Goal: Information Seeking & Learning: Learn about a topic

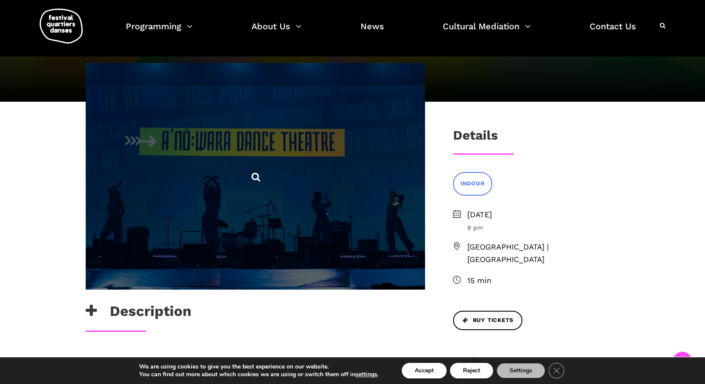
scroll to position [156, 0]
click at [256, 181] on icon at bounding box center [256, 176] width 11 height 11
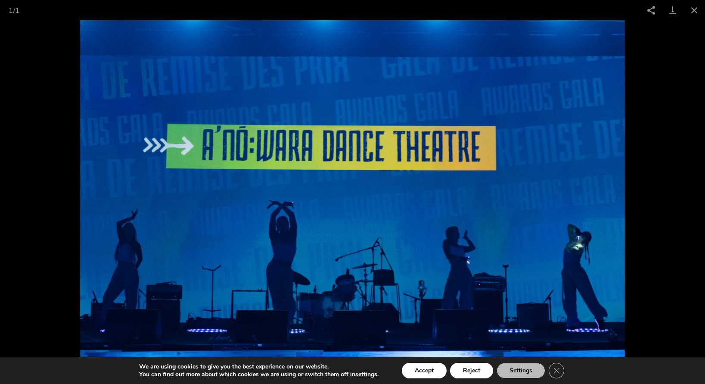
click at [24, 219] on picture at bounding box center [352, 202] width 705 height 364
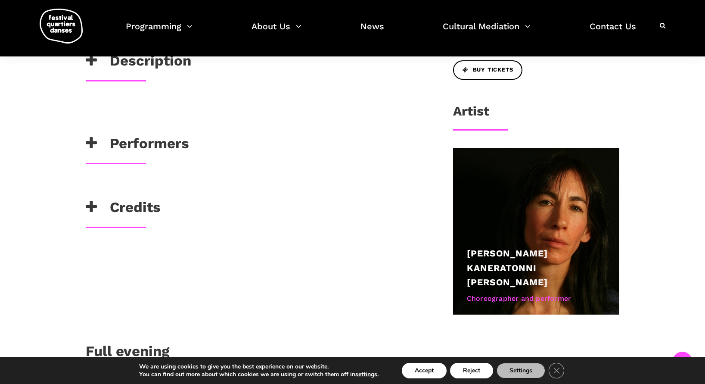
scroll to position [406, 0]
click at [92, 141] on icon at bounding box center [91, 143] width 11 height 14
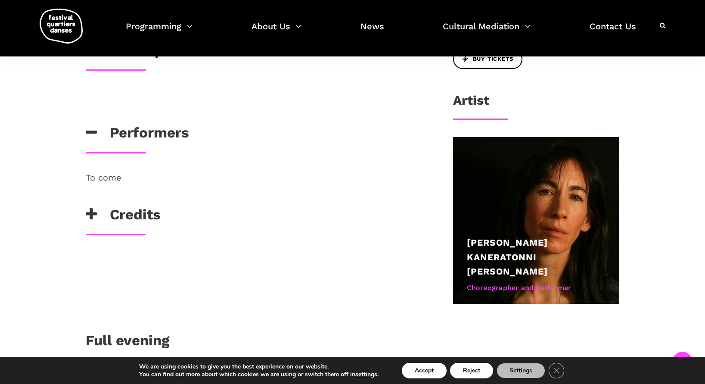
click at [90, 217] on icon at bounding box center [91, 214] width 11 height 14
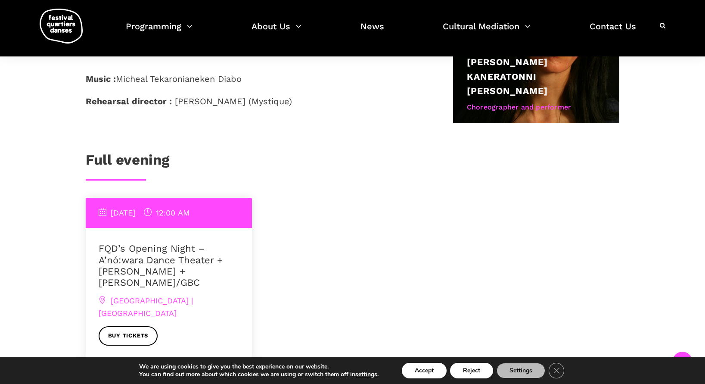
scroll to position [594, 0]
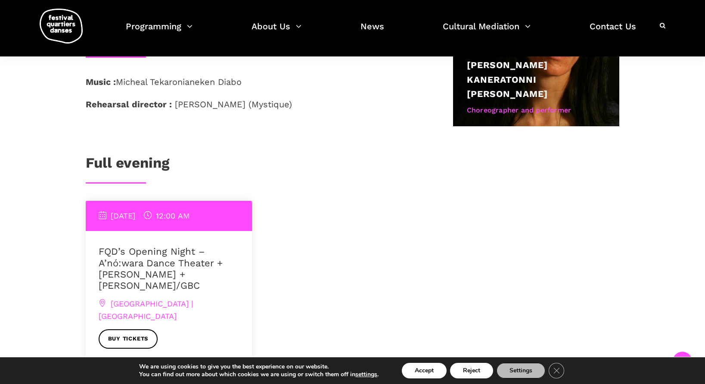
click at [125, 154] on link "Full evening" at bounding box center [128, 162] width 84 height 17
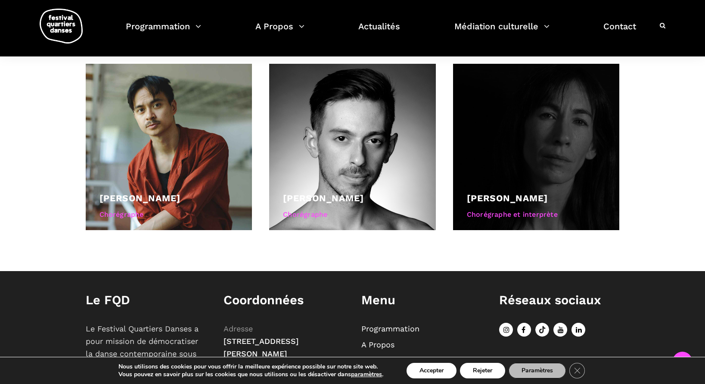
scroll to position [601, 0]
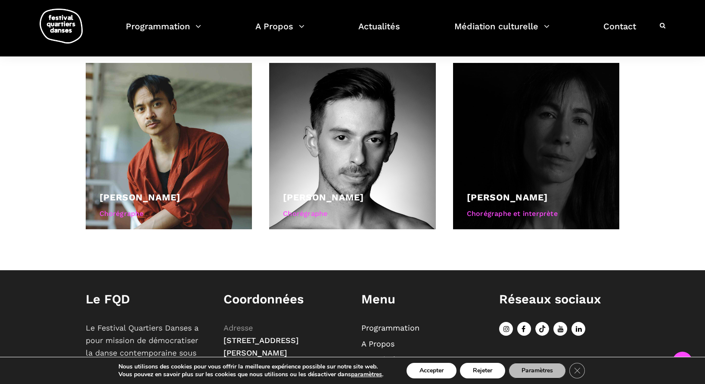
click at [507, 192] on link "[PERSON_NAME]" at bounding box center [507, 197] width 81 height 11
